Goal: Information Seeking & Learning: Learn about a topic

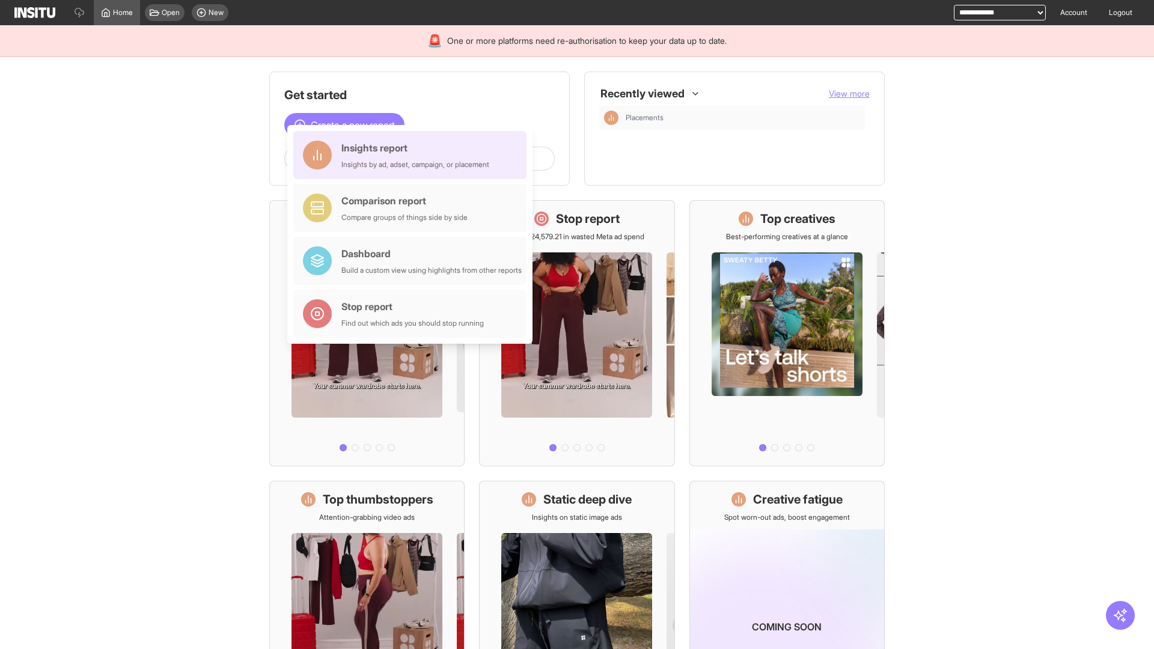
click at [413, 155] on div "Insights report Insights by ad, adset, campaign, or placement" at bounding box center [415, 155] width 148 height 29
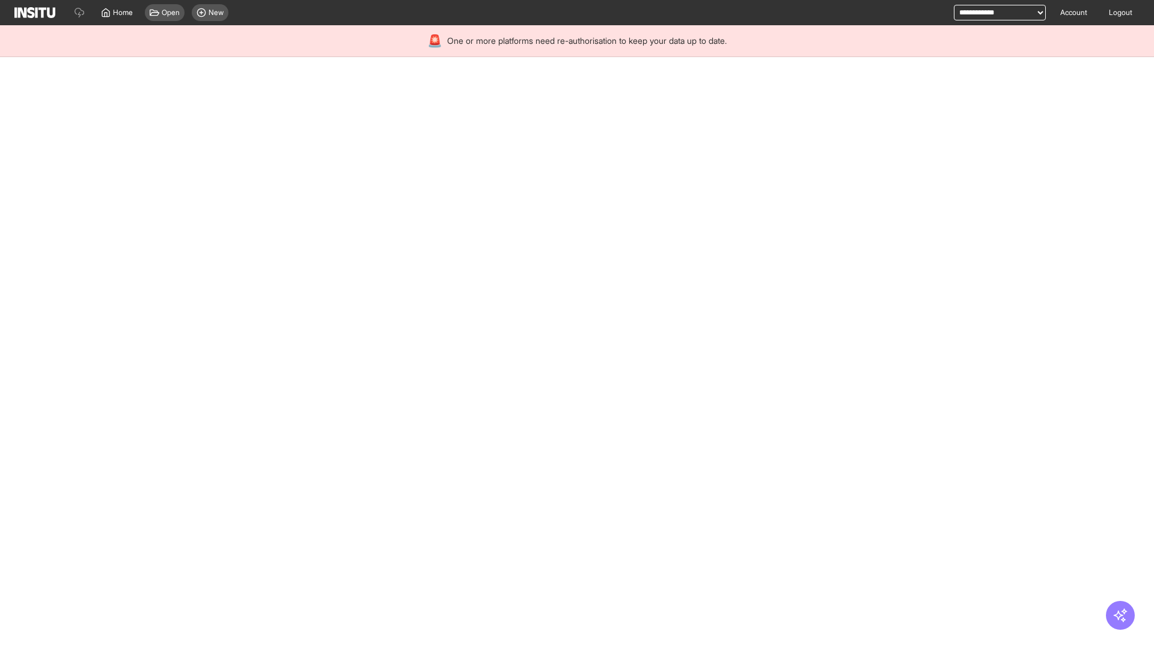
select select "**"
